Goal: Task Accomplishment & Management: Manage account settings

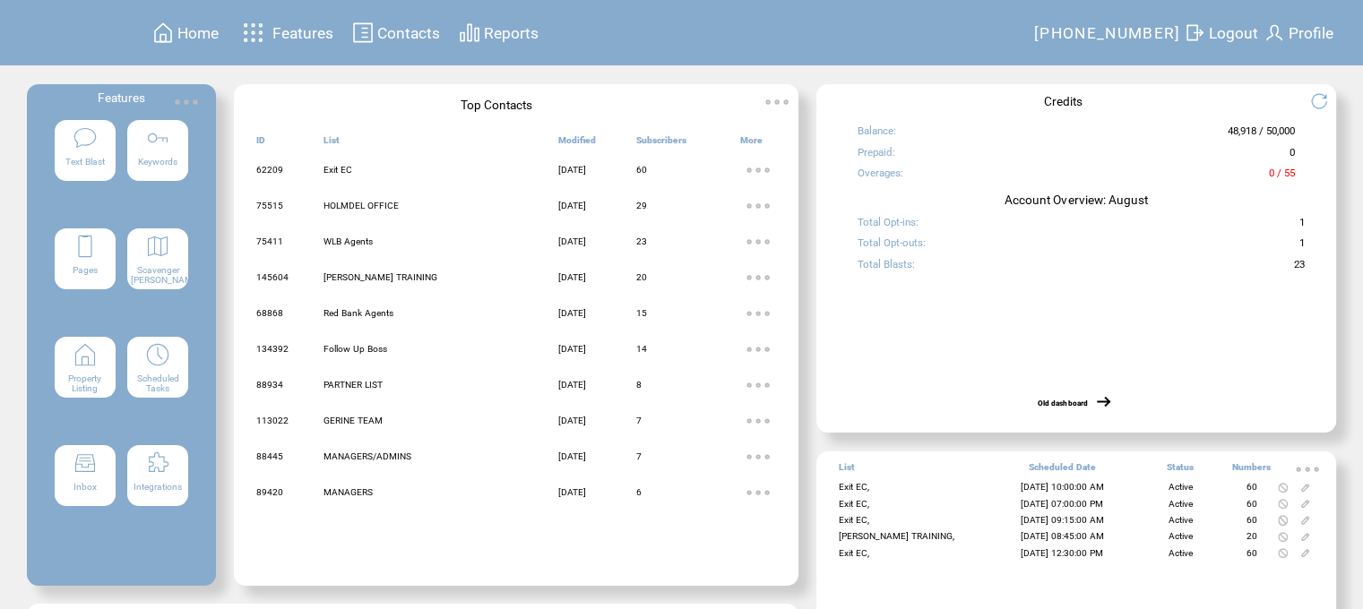
click at [158, 367] on img at bounding box center [157, 354] width 25 height 25
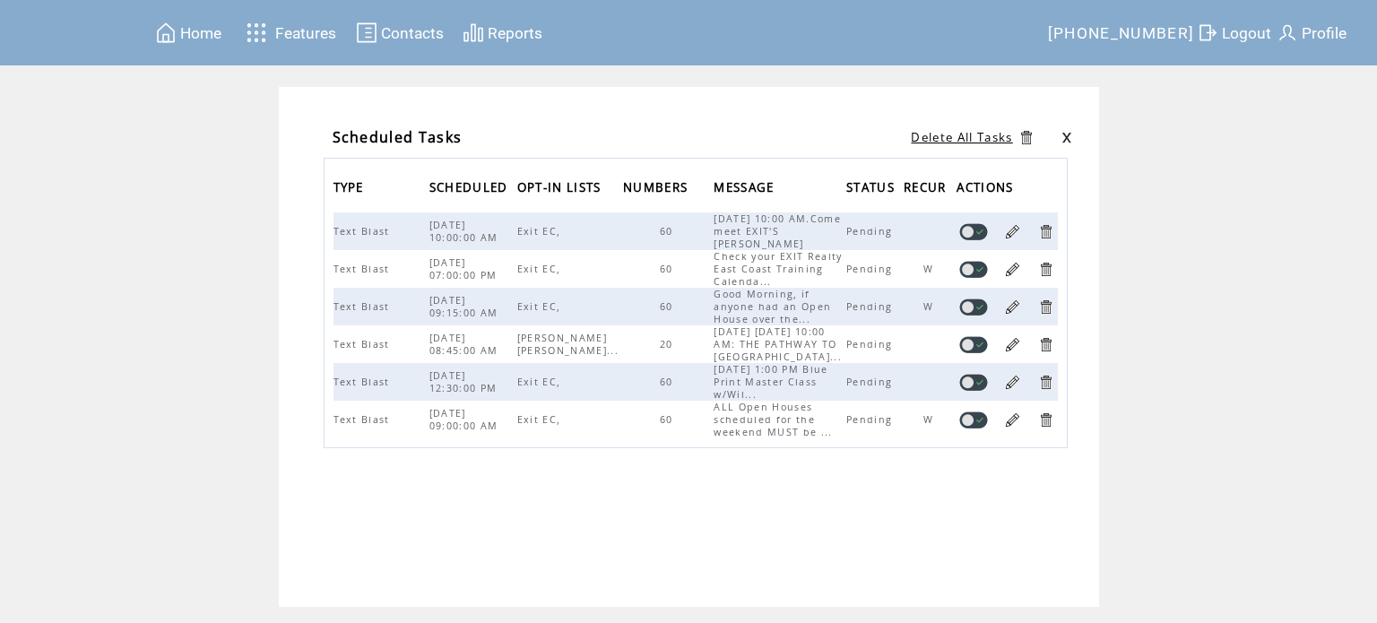
click at [1247, 30] on span "Logout" at bounding box center [1246, 33] width 49 height 18
